Goal: Task Accomplishment & Management: Complete application form

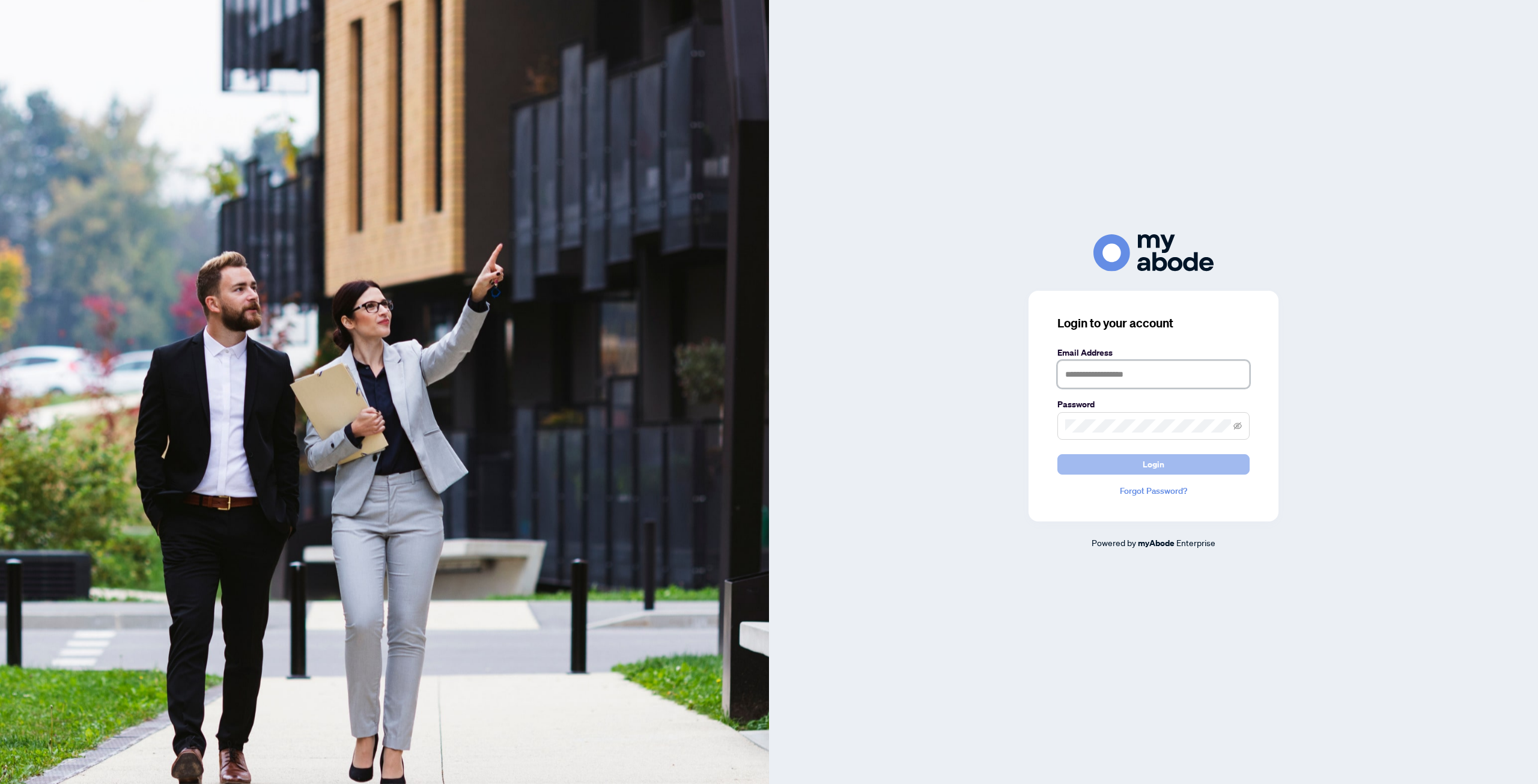
type input "**********"
click at [1157, 456] on span "Login" at bounding box center [1153, 464] width 22 height 19
click at [1155, 476] on div "**********" at bounding box center [1153, 406] width 250 height 231
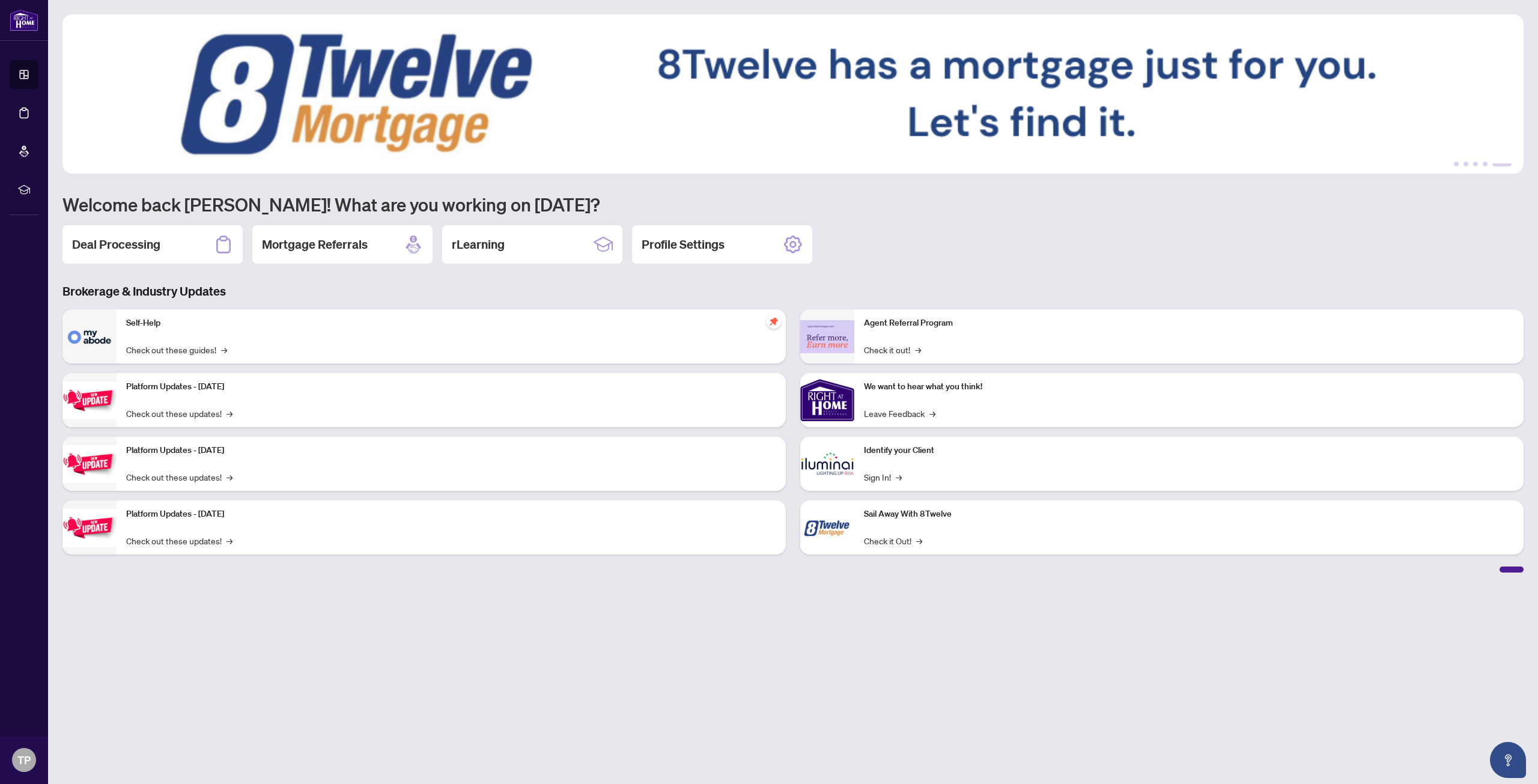
click at [121, 242] on h2 "Deal Processing" at bounding box center [116, 244] width 88 height 17
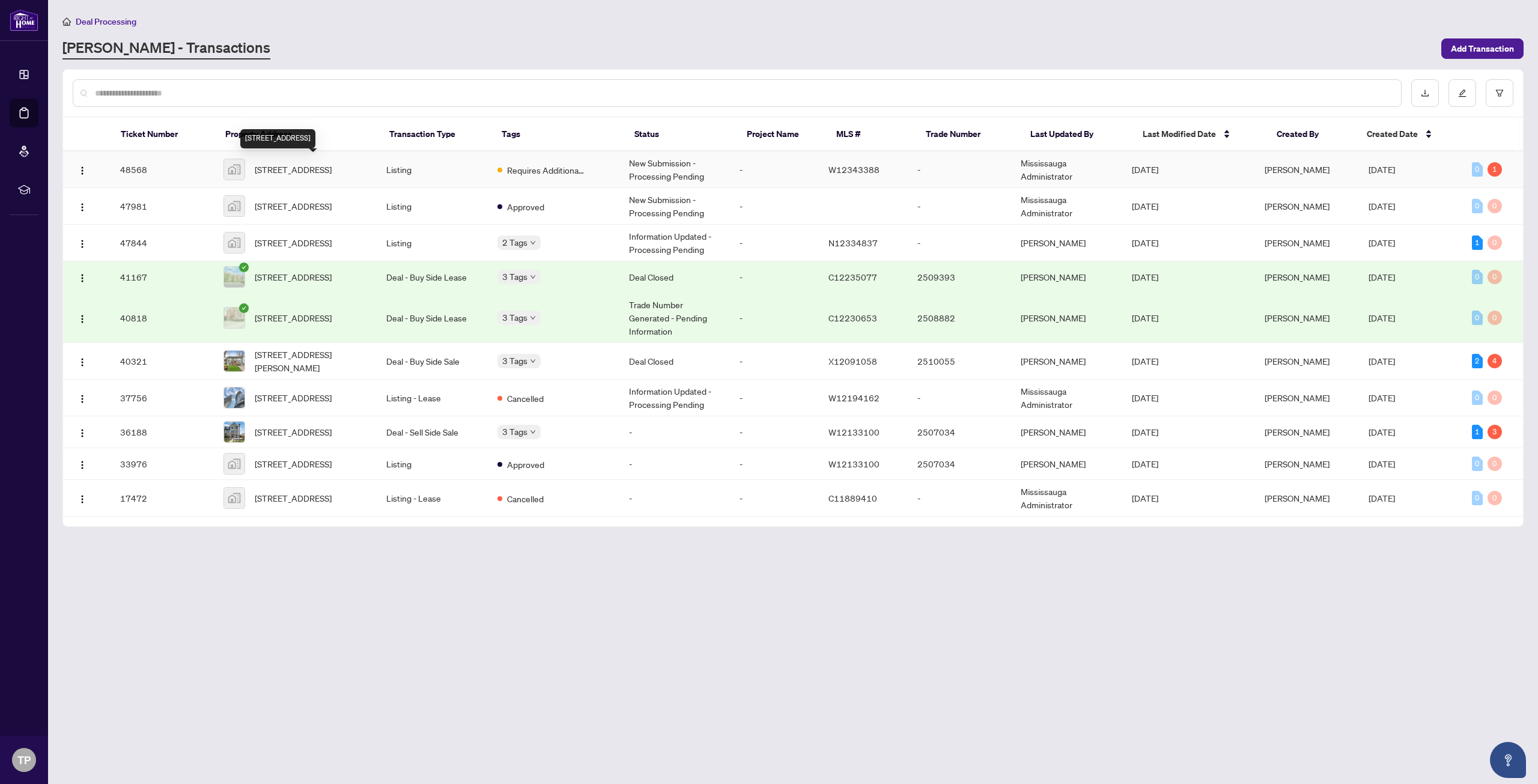
click at [332, 169] on span "[STREET_ADDRESS]" at bounding box center [293, 169] width 77 height 13
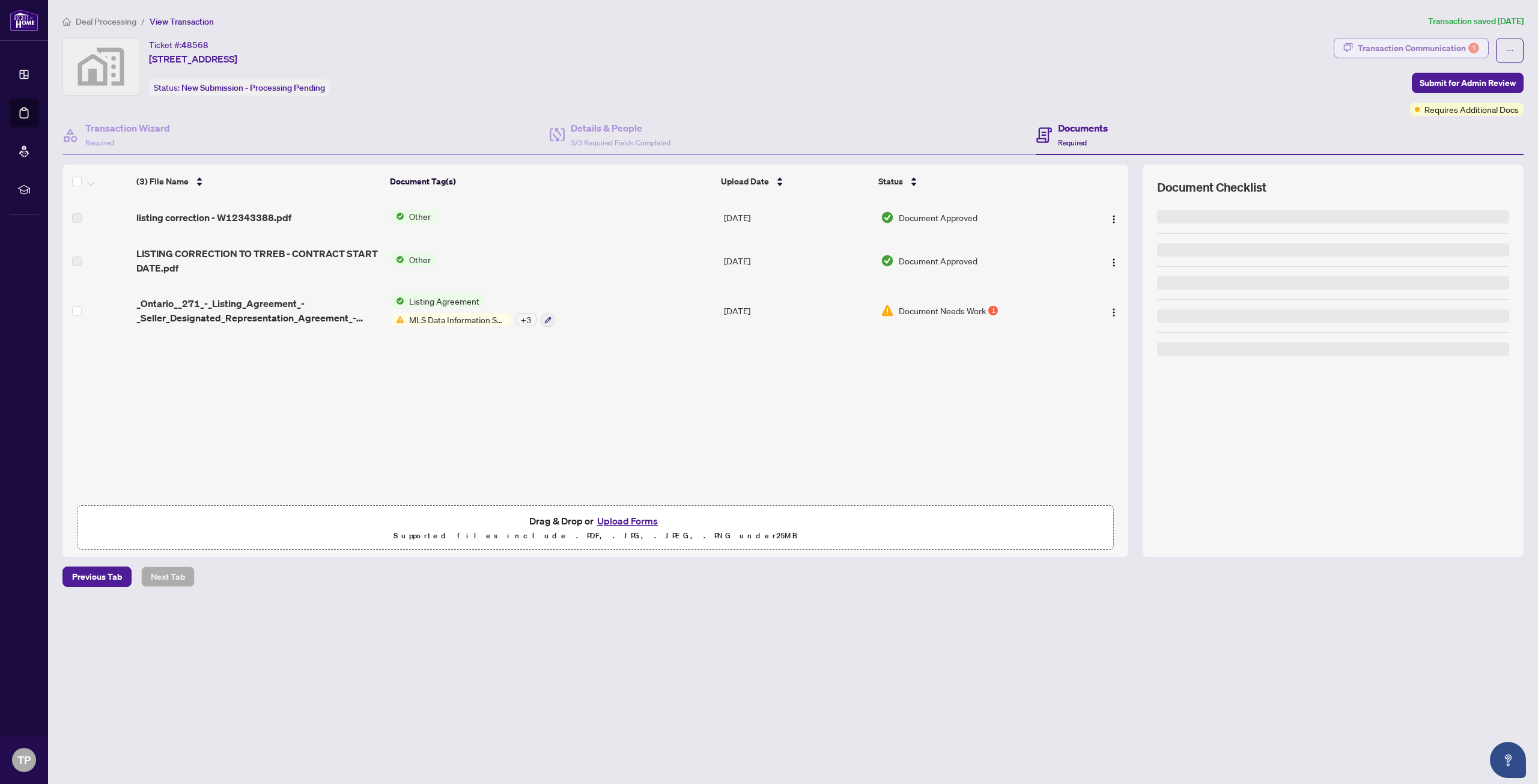
click at [1439, 46] on div "Transaction Communication 1" at bounding box center [1418, 48] width 121 height 19
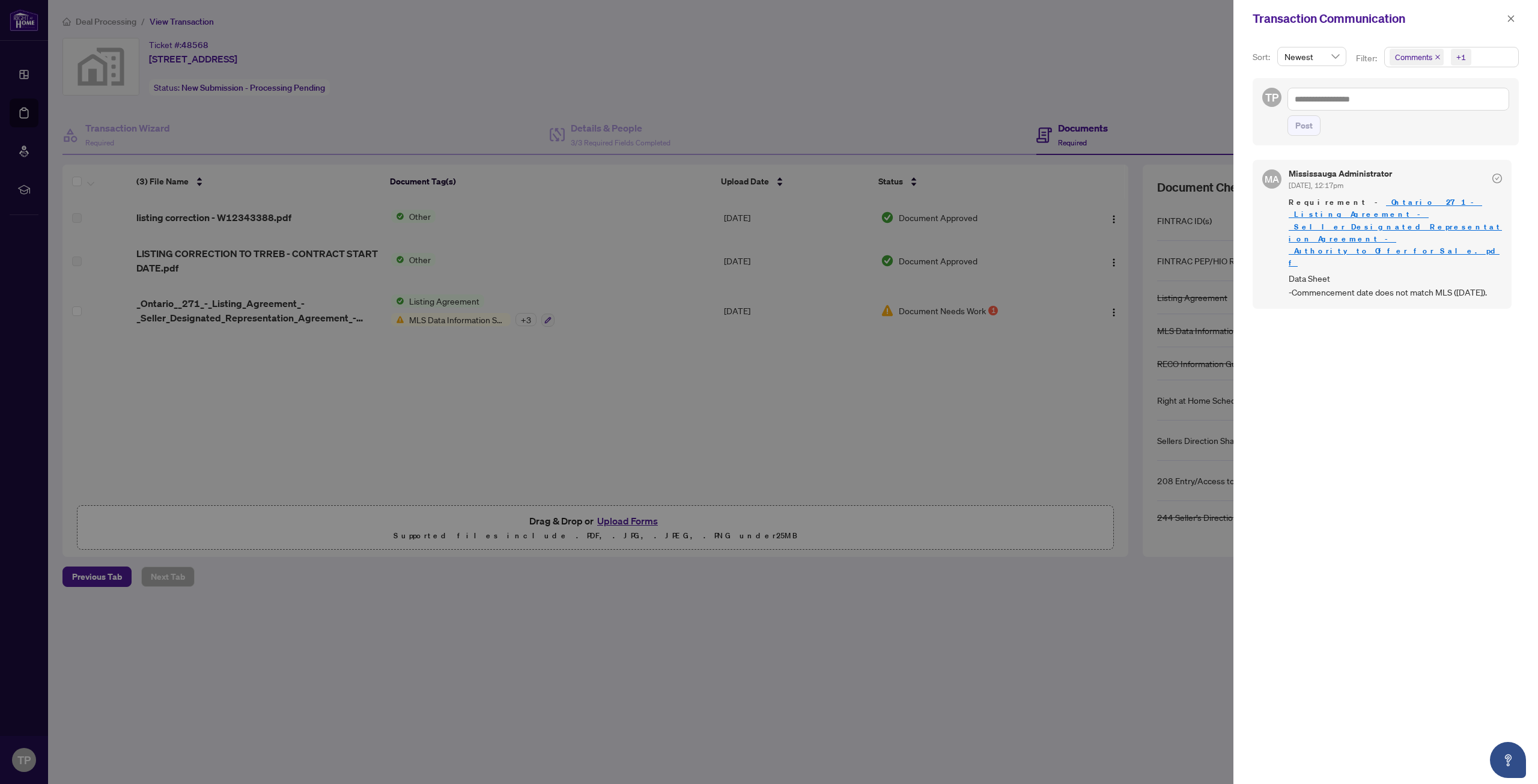
click at [442, 64] on div at bounding box center [769, 392] width 1538 height 784
click at [1507, 16] on icon "close" at bounding box center [1511, 19] width 9 height 9
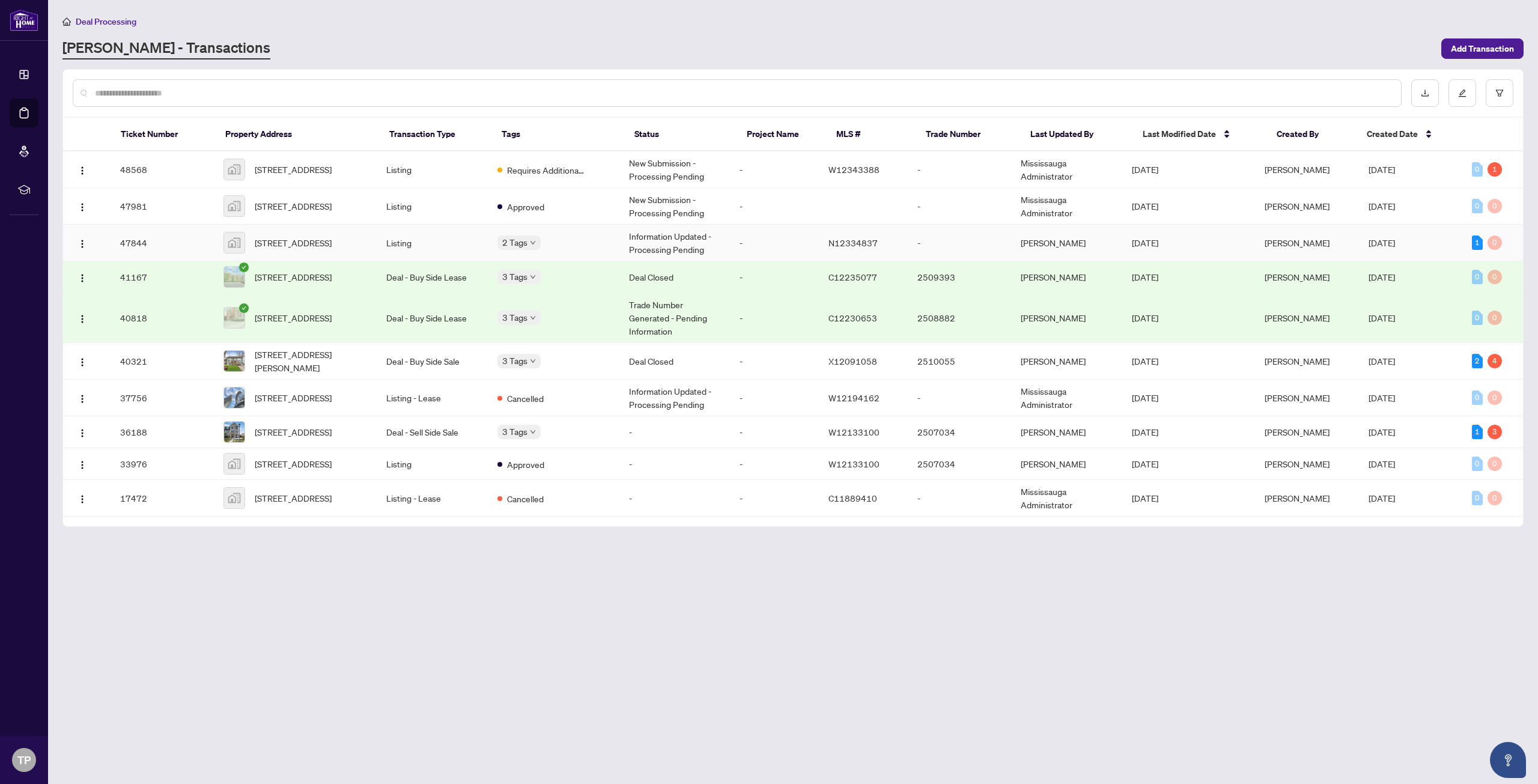
click at [721, 250] on td "Information Updated - Processing Pending" at bounding box center [675, 243] width 111 height 36
click at [322, 208] on span "[STREET_ADDRESS]" at bounding box center [293, 206] width 77 height 13
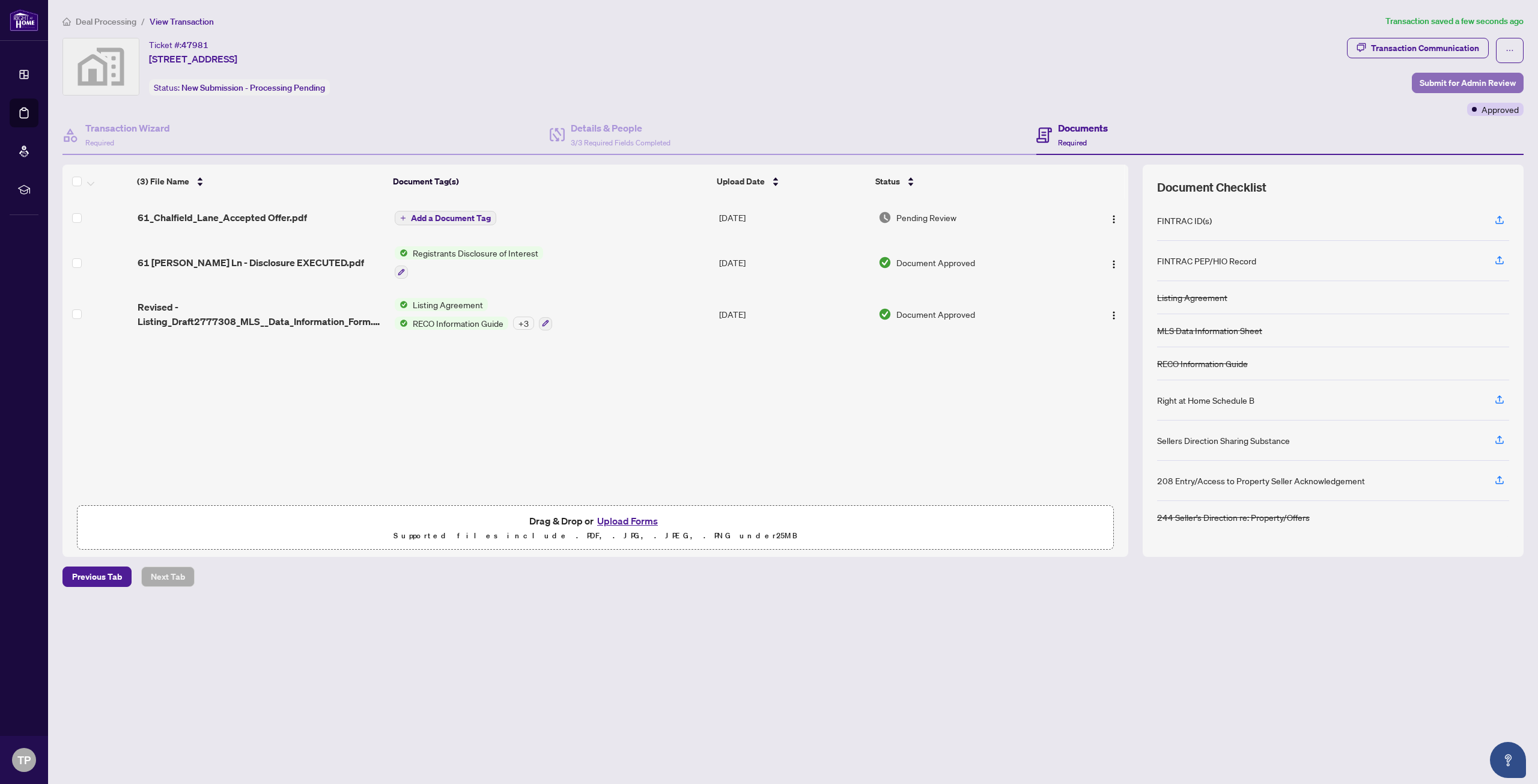
click at [1484, 78] on span "Submit for Admin Review" at bounding box center [1468, 82] width 96 height 19
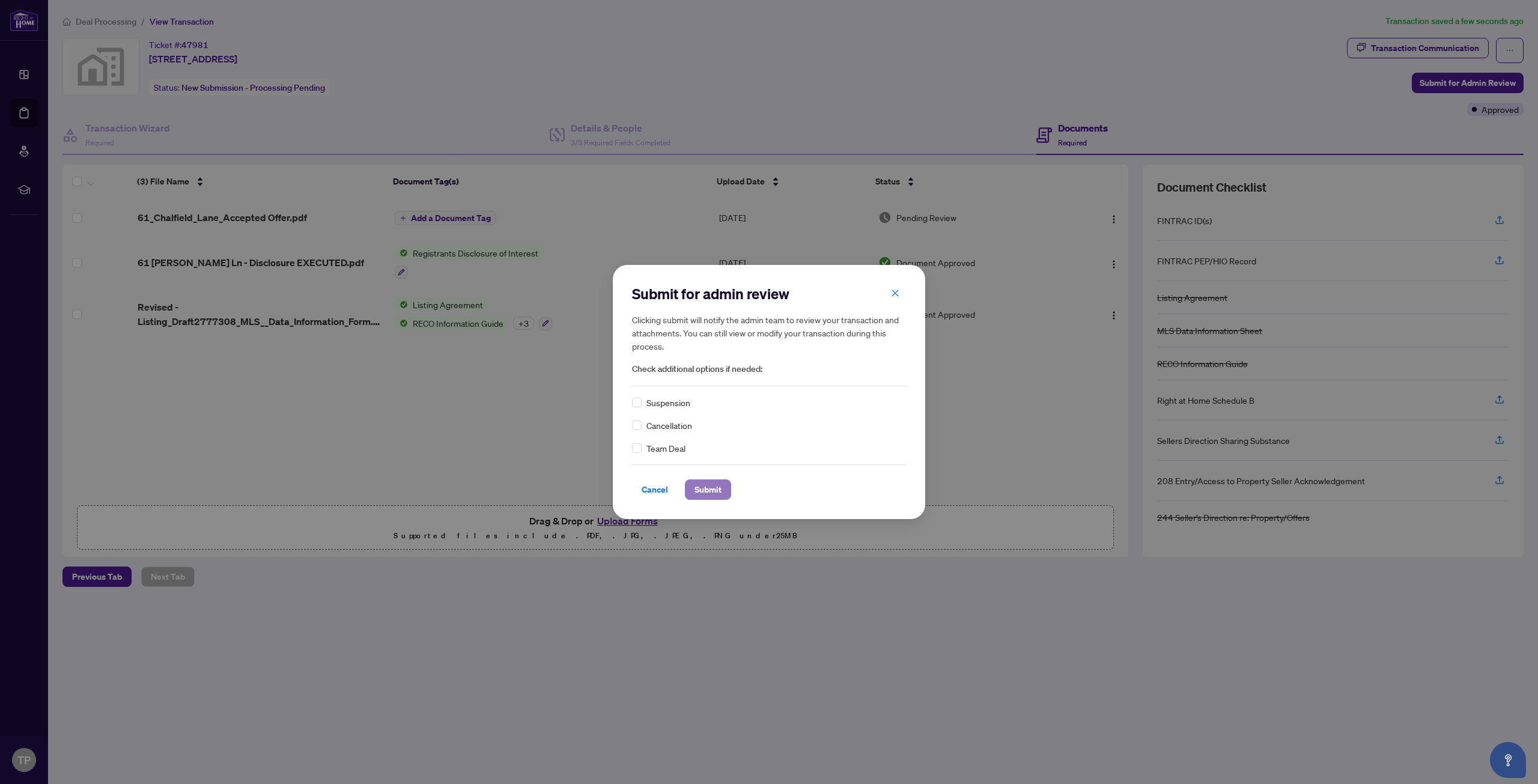
click at [695, 489] on span "Submit" at bounding box center [708, 489] width 27 height 19
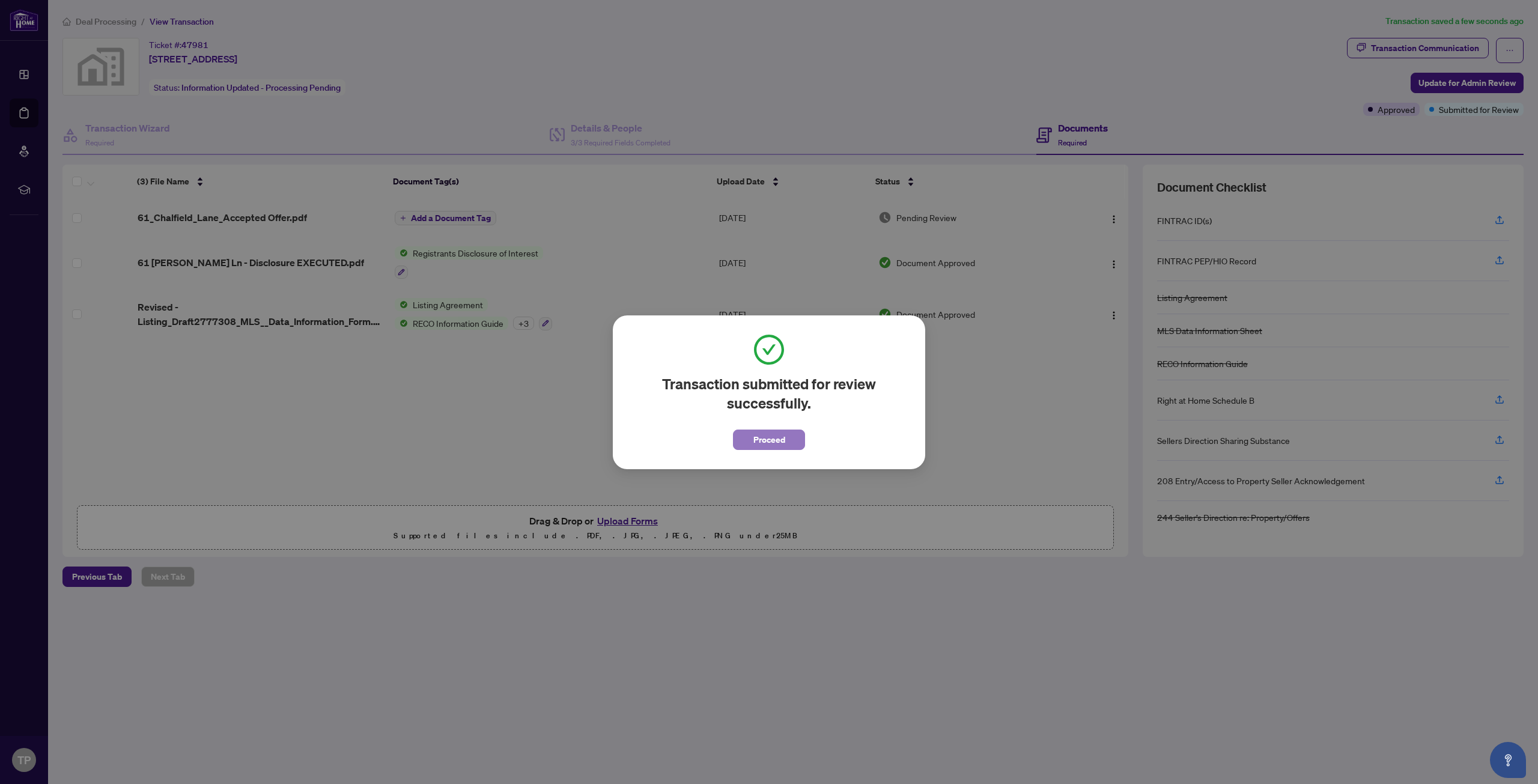
click at [786, 438] on button "Proceed" at bounding box center [769, 439] width 72 height 21
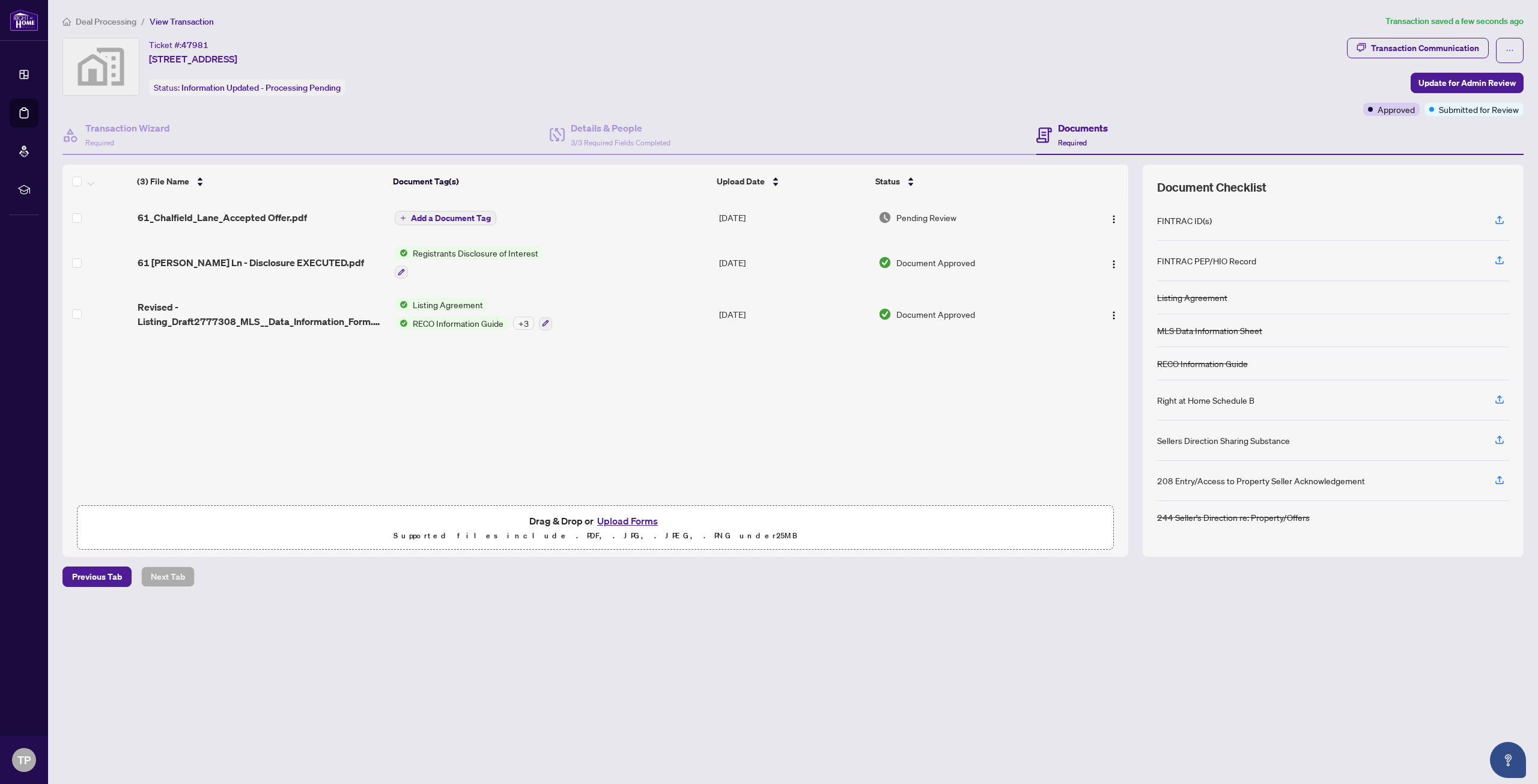
click at [1080, 74] on div "Ticket #: 47981 [STREET_ADDRESS] Status: Information Updated - Processing Pendi…" at bounding box center [702, 66] width 1280 height 58
